Goal: Transaction & Acquisition: Obtain resource

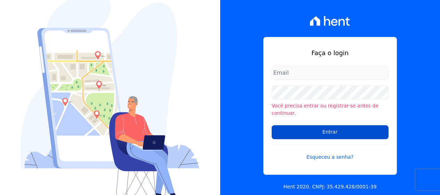
type input "andrea@tsengenharia.com"
click at [312, 125] on input "Entrar" at bounding box center [330, 132] width 117 height 14
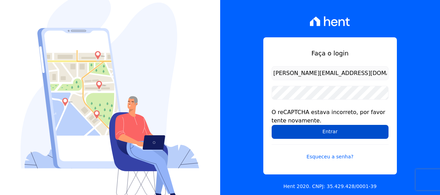
click at [316, 134] on input "Entrar" at bounding box center [330, 132] width 117 height 14
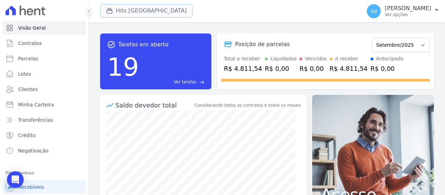
click at [111, 12] on icon "button" at bounding box center [109, 10] width 7 height 7
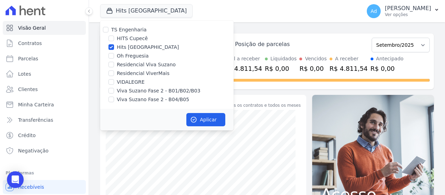
click at [122, 48] on label "Hits [GEOGRAPHIC_DATA]" at bounding box center [148, 46] width 62 height 7
click at [114, 48] on input "Hits [GEOGRAPHIC_DATA]" at bounding box center [112, 47] width 6 height 6
checkbox input "false"
click at [143, 90] on label "Viva Suzano Fase 2 - B01/B02/B03" at bounding box center [159, 90] width 84 height 7
click at [114, 90] on input "Viva Suzano Fase 2 - B01/B02/B03" at bounding box center [112, 91] width 6 height 6
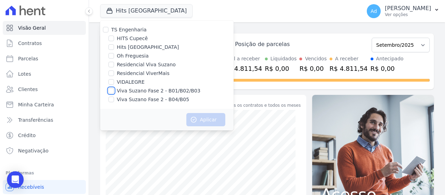
checkbox input "true"
click at [132, 101] on label "Viva Suzano Fase 2 - B04/B05" at bounding box center [153, 99] width 72 height 7
click at [114, 101] on input "Viva Suzano Fase 2 - B04/B05" at bounding box center [112, 99] width 6 height 6
checkbox input "true"
click at [198, 116] on button "Aplicar" at bounding box center [206, 119] width 39 height 13
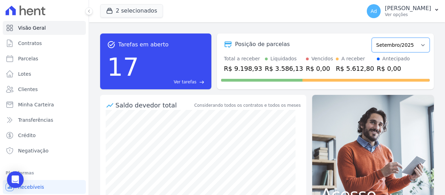
click at [396, 45] on select "Abril/2023 Maio/2023 Junho/2023 Julho/2023 Agosto/2023 Setembro/2023 Outubro/20…" at bounding box center [401, 45] width 58 height 15
click at [355, 42] on div "Posição de parcelas" at bounding box center [295, 44] width 148 height 8
drag, startPoint x: 403, startPoint y: 46, endPoint x: 404, endPoint y: 52, distance: 6.0
click at [403, 46] on select "Abril/2023 Maio/2023 Junho/2023 Julho/2023 Agosto/2023 Setembro/2023 Outubro/20…" at bounding box center [401, 45] width 58 height 15
select select "08/2024"
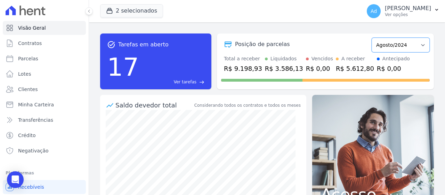
click at [372, 38] on select "Abril/2023 Maio/2023 Junho/2023 Julho/2023 Agosto/2023 Setembro/2023 Outubro/20…" at bounding box center [401, 45] width 58 height 15
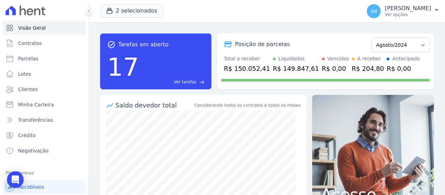
select select "08/2025"
click at [372, 38] on select "Abril/2023 Maio/2023 Junho/2023 Julho/2023 Agosto/2023 Setembro/2023 Outubro/20…" at bounding box center [401, 45] width 58 height 15
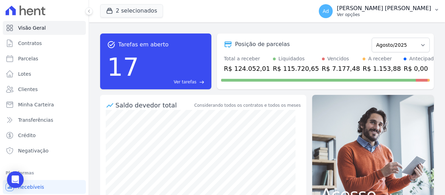
click at [421, 6] on p "[PERSON_NAME] [PERSON_NAME]" at bounding box center [384, 8] width 94 height 7
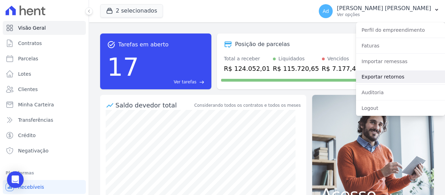
click at [390, 78] on link "Exportar retornos" at bounding box center [400, 76] width 89 height 13
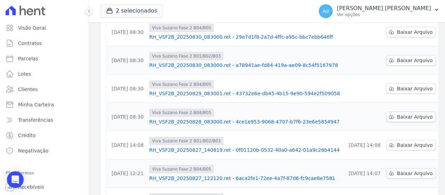
scroll to position [244, 0]
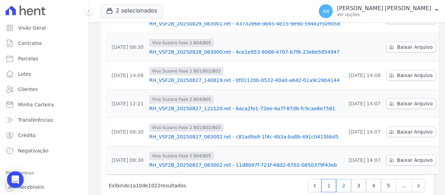
click at [341, 182] on link "2" at bounding box center [344, 185] width 15 height 13
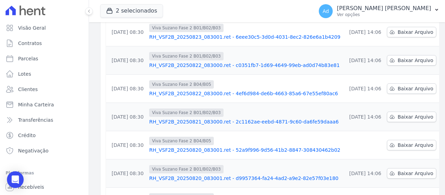
scroll to position [259, 0]
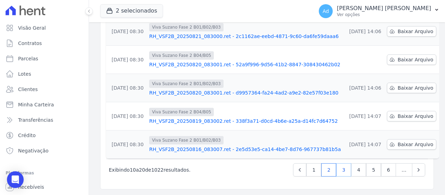
click at [341, 173] on link "3" at bounding box center [344, 169] width 15 height 13
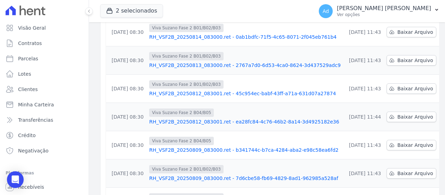
scroll to position [259, 0]
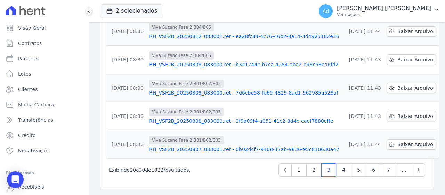
click at [312, 171] on link "2" at bounding box center [314, 169] width 15 height 13
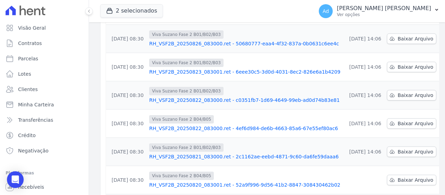
scroll to position [259, 0]
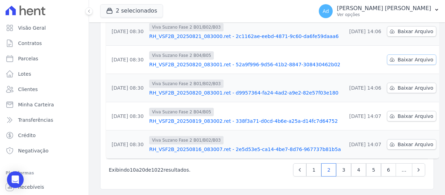
click at [398, 57] on span "Baixar Arquivo" at bounding box center [416, 59] width 36 height 7
click at [228, 9] on div "2 selecionados TS Engenharia HITS Cupecê Hits Vila Santa Catarina Oh Freguesia …" at bounding box center [205, 11] width 211 height 23
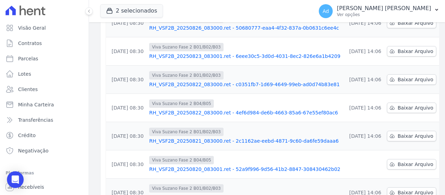
scroll to position [85, 0]
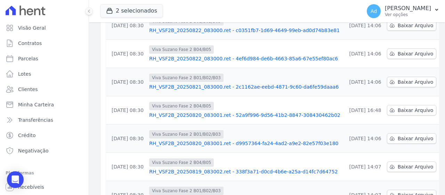
scroll to position [259, 0]
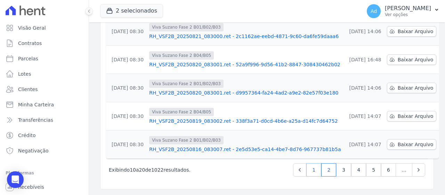
click at [313, 168] on link "1" at bounding box center [314, 169] width 15 height 13
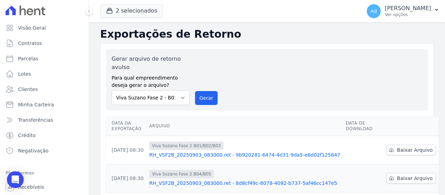
scroll to position [70, 0]
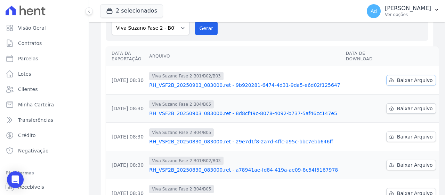
click at [397, 81] on span "Baixar Arquivo" at bounding box center [415, 80] width 36 height 7
click at [400, 111] on span "Baixar Arquivo" at bounding box center [415, 108] width 36 height 7
click at [397, 136] on span "Baixar Arquivo" at bounding box center [415, 136] width 36 height 7
click at [397, 166] on span "Baixar Arquivo" at bounding box center [415, 164] width 36 height 7
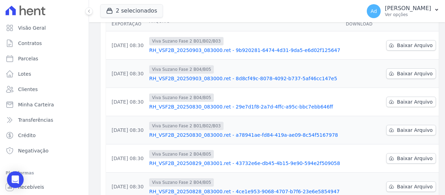
click at [426, 60] on div "Data da Exportação Arquivo Data de Download 03/09/2025, 08:30 Viva Suzano Fase …" at bounding box center [272, 162] width 355 height 307
click at [397, 159] on span "Baixar Arquivo" at bounding box center [415, 158] width 36 height 7
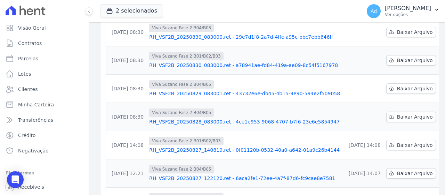
click at [393, 122] on td "Baixar Arquivo" at bounding box center [411, 117] width 55 height 28
click at [397, 117] on span "Baixar Arquivo" at bounding box center [415, 116] width 36 height 7
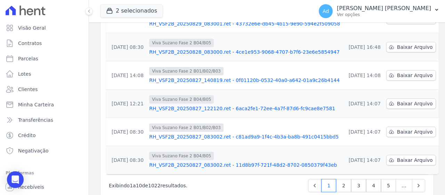
scroll to position [259, 0]
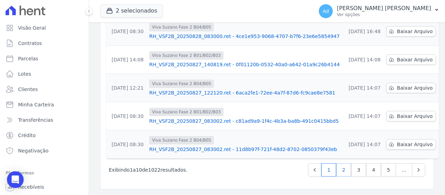
click at [340, 169] on link "2" at bounding box center [344, 169] width 15 height 13
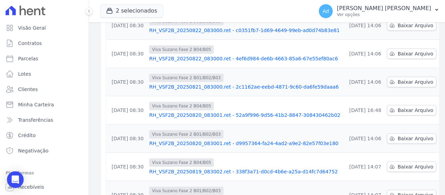
scroll to position [259, 0]
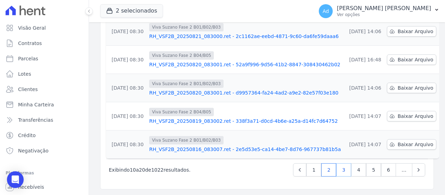
click at [342, 169] on link "3" at bounding box center [344, 169] width 15 height 13
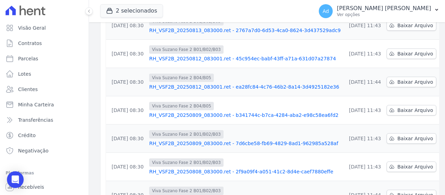
scroll to position [259, 0]
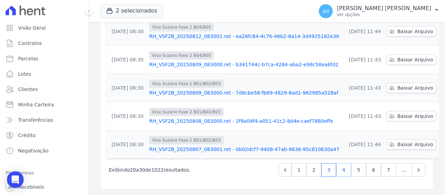
click at [341, 169] on link "4" at bounding box center [344, 169] width 15 height 13
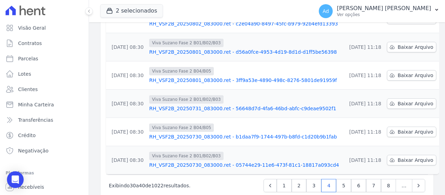
scroll to position [259, 0]
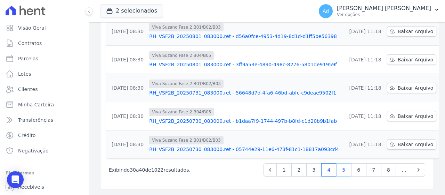
click at [342, 165] on link "5" at bounding box center [344, 169] width 15 height 13
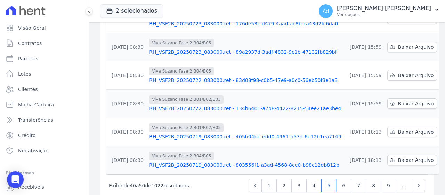
scroll to position [259, 0]
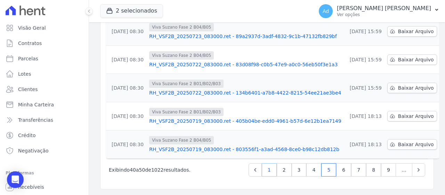
click at [273, 173] on link "1" at bounding box center [269, 169] width 15 height 13
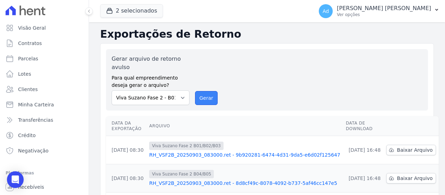
click at [203, 98] on button "Gerar" at bounding box center [206, 98] width 23 height 14
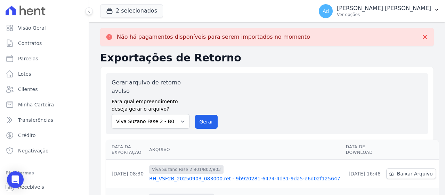
scroll to position [70, 0]
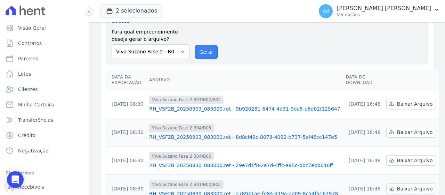
click at [205, 51] on button "Gerar" at bounding box center [206, 52] width 23 height 14
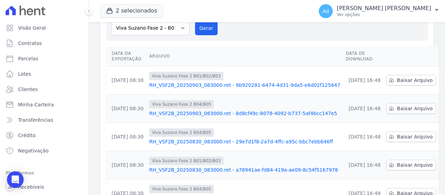
scroll to position [46, 0]
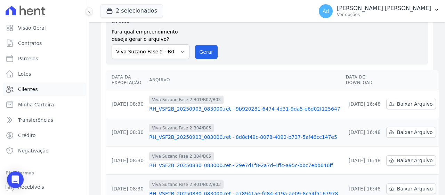
click at [39, 93] on link "Clientes" at bounding box center [44, 89] width 83 height 14
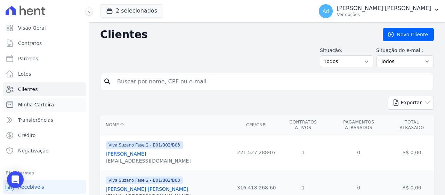
click at [44, 105] on span "Minha Carteira" at bounding box center [36, 104] width 36 height 7
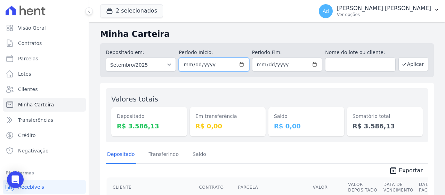
click at [222, 63] on input "2025-09-01" at bounding box center [214, 64] width 70 height 14
type input "2025-09-01"
type input "[DATE]"
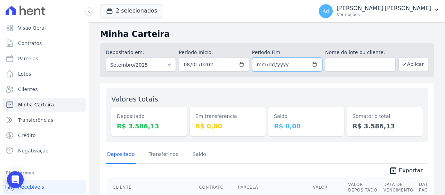
click at [262, 66] on input "2025-09-30" at bounding box center [287, 64] width 70 height 14
type input "[DATE]"
click at [317, 85] on div "Valores totais Depositado R$ 3.586,13 Em transferência R$ 0,00 Saldo R$ 0,00 So…" at bounding box center [267, 178] width 334 height 193
click at [403, 67] on button "Aplicar" at bounding box center [414, 64] width 30 height 14
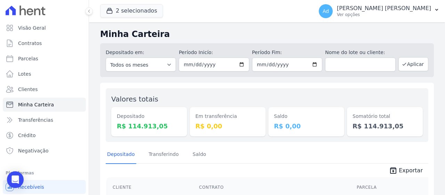
scroll to position [70, 0]
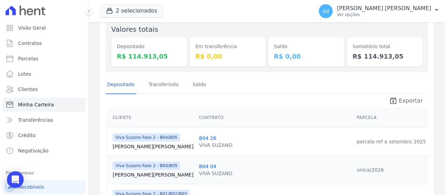
click at [395, 106] on link "unarchive Exportar" at bounding box center [406, 101] width 45 height 10
click at [406, 99] on span "Exportar" at bounding box center [411, 100] width 24 height 8
